Goal: Task Accomplishment & Management: Use online tool/utility

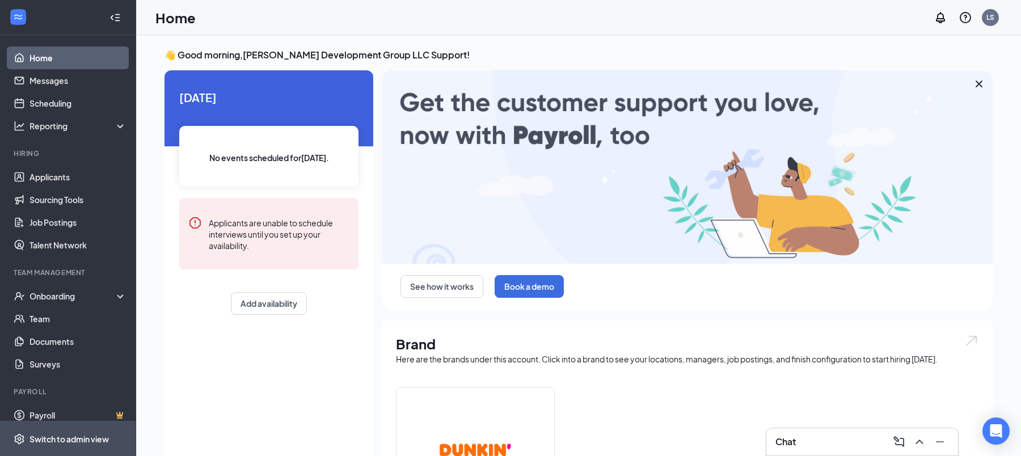
click at [115, 443] on span "Switch to admin view" at bounding box center [77, 438] width 97 height 35
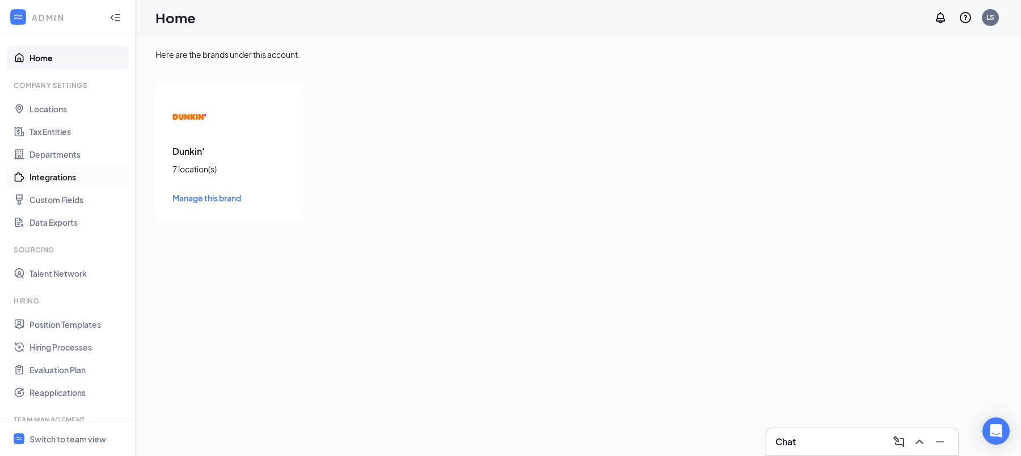
click at [71, 180] on link "Integrations" at bounding box center [77, 177] width 97 height 23
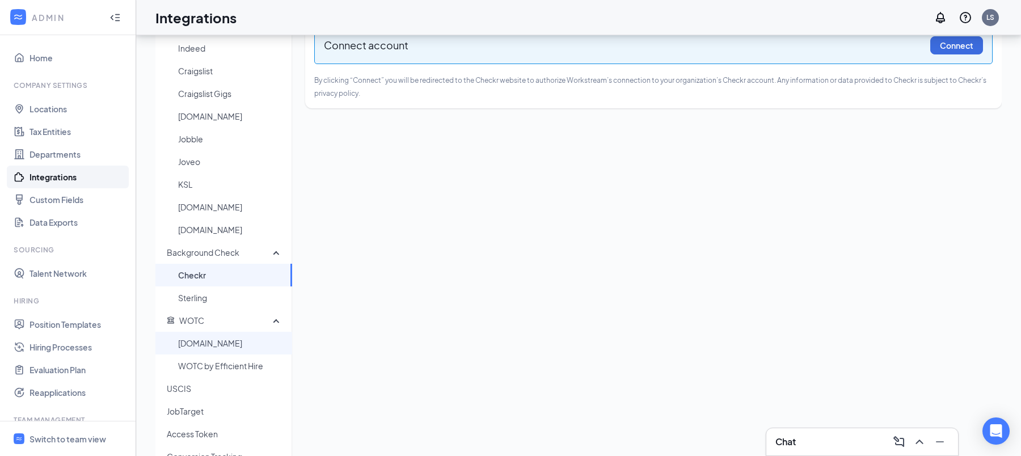
scroll to position [103, 0]
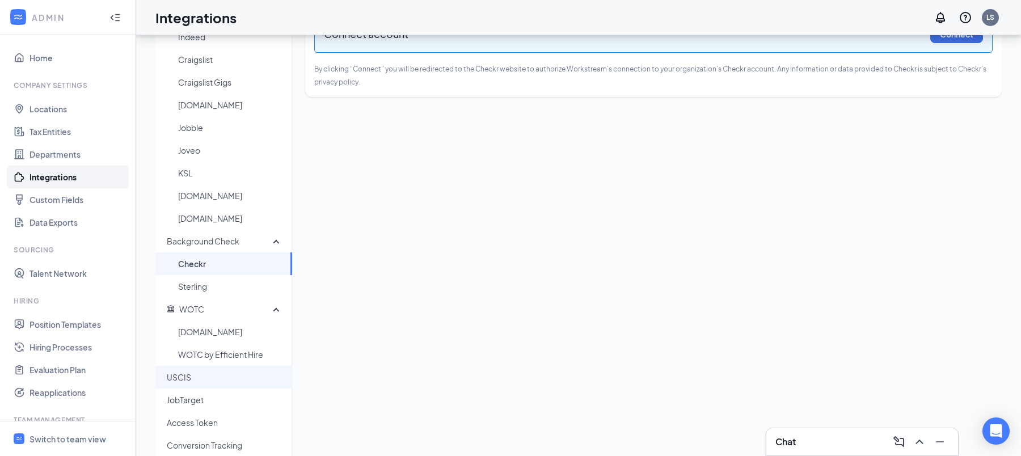
click at [189, 382] on span "USCIS" at bounding box center [225, 377] width 116 height 23
